Goal: Information Seeking & Learning: Learn about a topic

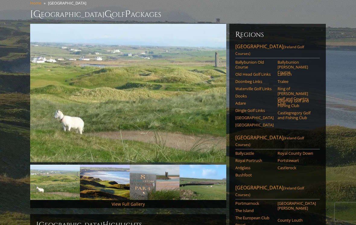
scroll to position [52, 0]
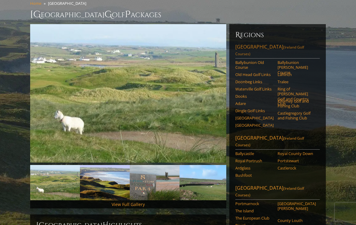
click at [270, 43] on link "[GEOGRAPHIC_DATA] ([GEOGRAPHIC_DATA] Golf Courses)" at bounding box center [277, 50] width 84 height 15
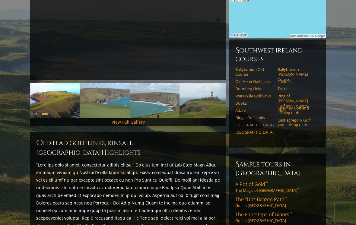
scroll to position [135, 0]
click at [251, 67] on link "Ballybunion Old Course" at bounding box center [254, 72] width 38 height 10
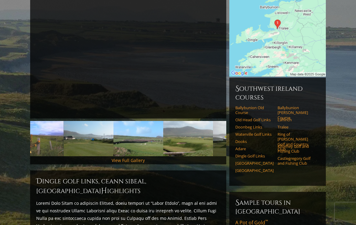
scroll to position [97, 0]
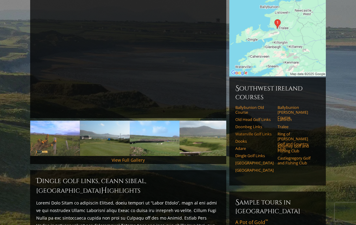
click at [256, 131] on link "Waterville Golf Links" at bounding box center [254, 133] width 38 height 5
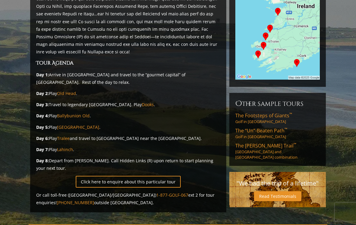
scroll to position [131, 0]
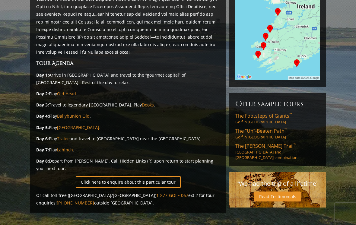
click at [64, 136] on link "Tralee" at bounding box center [63, 139] width 13 height 6
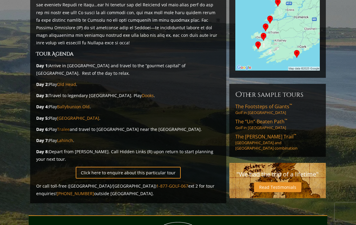
click at [63, 126] on link "Tralee" at bounding box center [63, 129] width 13 height 6
click at [142, 92] on link "Dooks" at bounding box center [148, 95] width 12 height 6
